Goal: Task Accomplishment & Management: Use online tool/utility

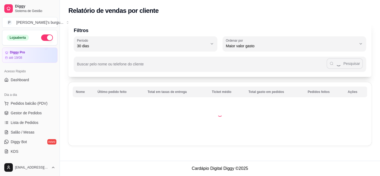
select select "30"
select select "HIGHEST_TOTAL_SPENT_WITH_ORDERS"
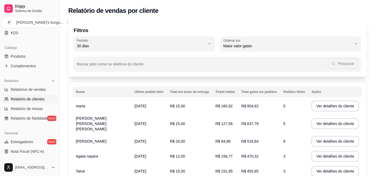
select select "ALL"
select select "0"
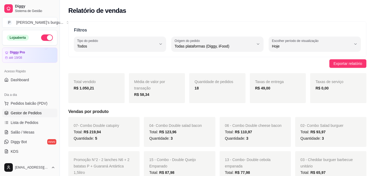
click at [19, 112] on span "Gestor de Pedidos" at bounding box center [26, 112] width 31 height 5
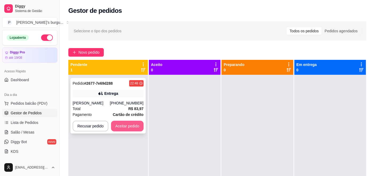
click at [118, 123] on button "Aceitar pedido" at bounding box center [127, 126] width 33 height 11
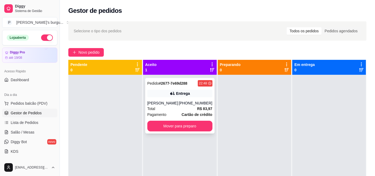
click at [169, 106] on div "[PERSON_NAME]" at bounding box center [163, 102] width 32 height 5
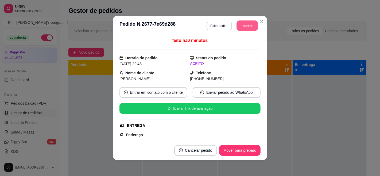
click at [237, 23] on button "Imprimir" at bounding box center [247, 26] width 21 height 10
click at [239, 24] on button "Imprimir" at bounding box center [247, 25] width 22 height 11
click at [244, 26] on button "Imprimir" at bounding box center [247, 25] width 22 height 11
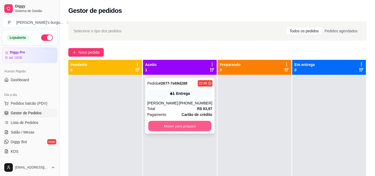
click at [181, 128] on button "Mover para preparo" at bounding box center [179, 126] width 63 height 10
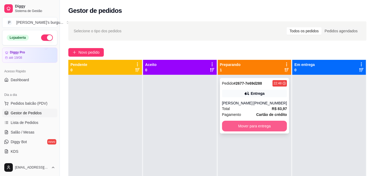
click at [257, 123] on button "Mover para entrega" at bounding box center [254, 126] width 65 height 11
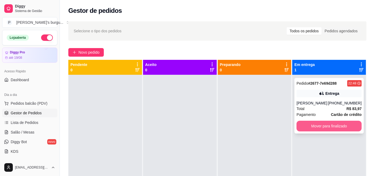
click at [324, 124] on button "Mover para finalizado" at bounding box center [329, 126] width 65 height 11
